Goal: Learn about a topic

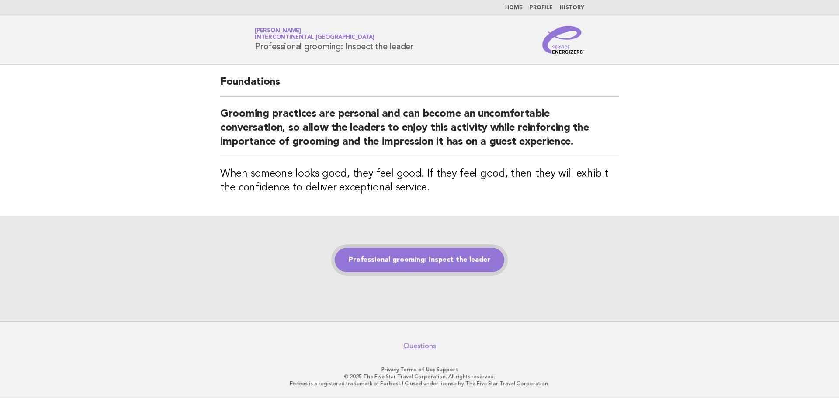
click at [417, 260] on link "Professional grooming: Inspect the leader" at bounding box center [420, 260] width 170 height 24
click at [382, 258] on link "Professional grooming: Inspect the leader" at bounding box center [420, 260] width 170 height 24
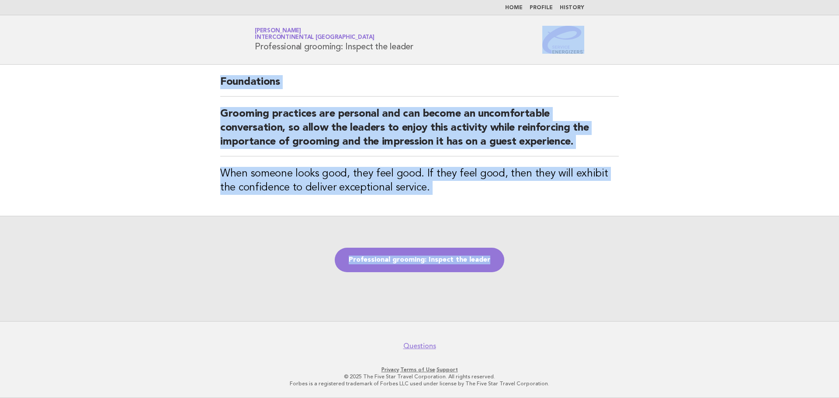
drag, startPoint x: 838, startPoint y: 86, endPoint x: 838, endPoint y: 121, distance: 34.5
click at [838, 121] on body "Home Profile History Service Energizers [PERSON_NAME] InterContinental [GEOGRAP…" at bounding box center [419, 199] width 839 height 398
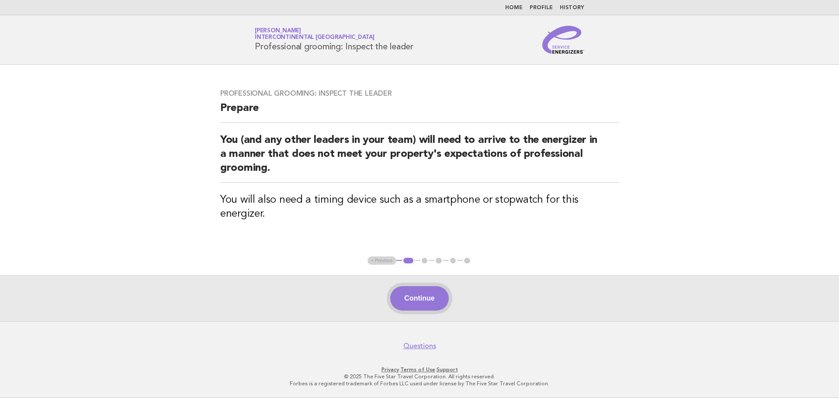
click at [426, 299] on button "Continue" at bounding box center [419, 298] width 58 height 24
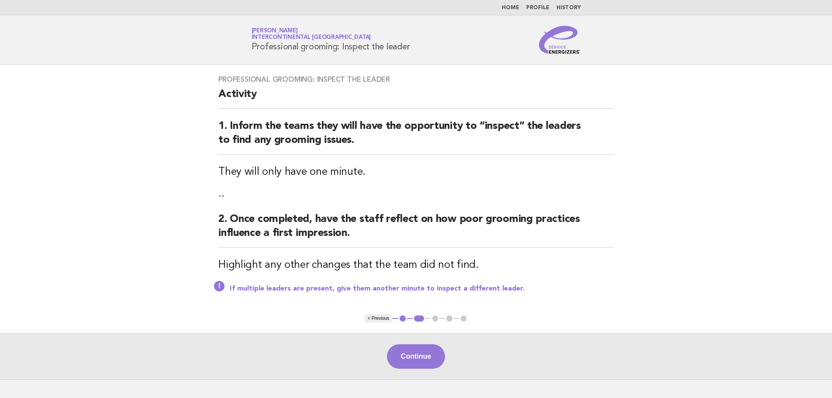
click at [426, 299] on div "Professional grooming: Inspect the leader Activity 1. Inform the teams they wil…" at bounding box center [416, 189] width 416 height 249
click at [421, 353] on button "Continue" at bounding box center [416, 356] width 58 height 24
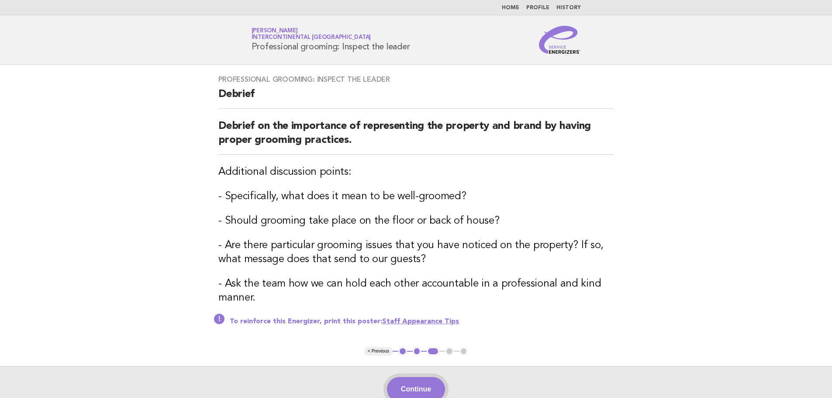
click at [414, 393] on button "Continue" at bounding box center [416, 389] width 58 height 24
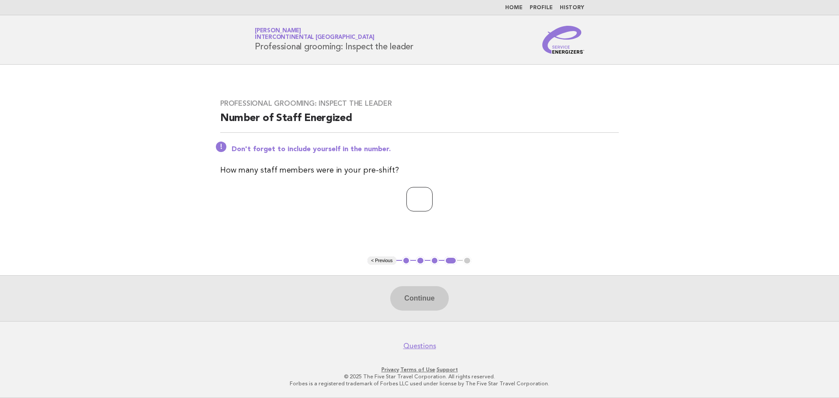
click at [406, 201] on input "number" at bounding box center [419, 199] width 26 height 24
type input "**"
click at [426, 302] on button "Continue" at bounding box center [419, 298] width 58 height 24
